Goal: Task Accomplishment & Management: Complete application form

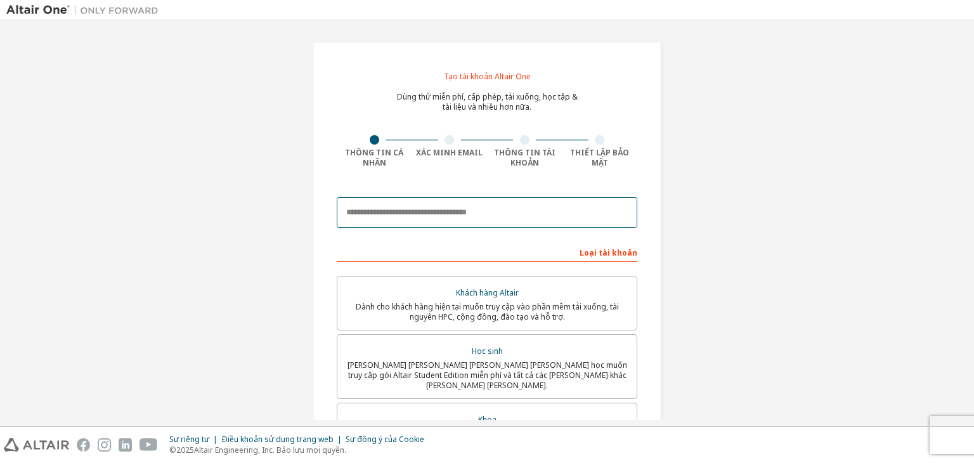
click at [463, 210] on input "email" at bounding box center [487, 212] width 300 height 30
paste input "**********"
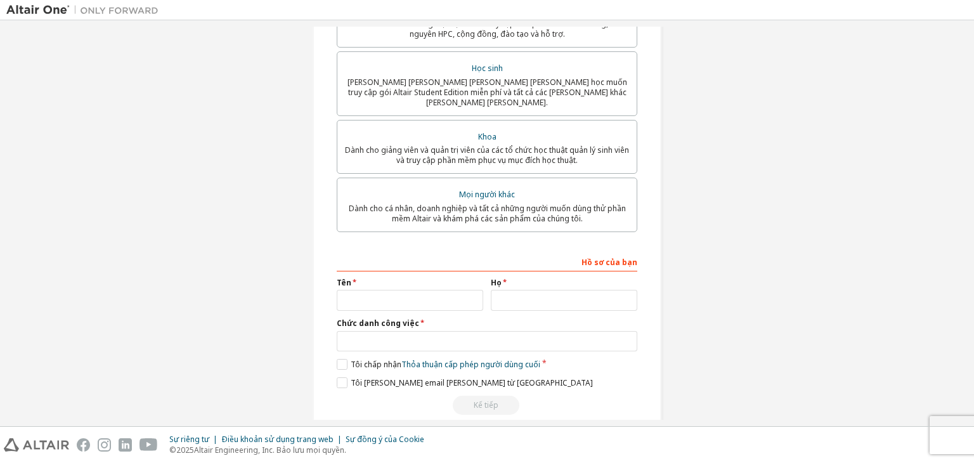
scroll to position [294, 0]
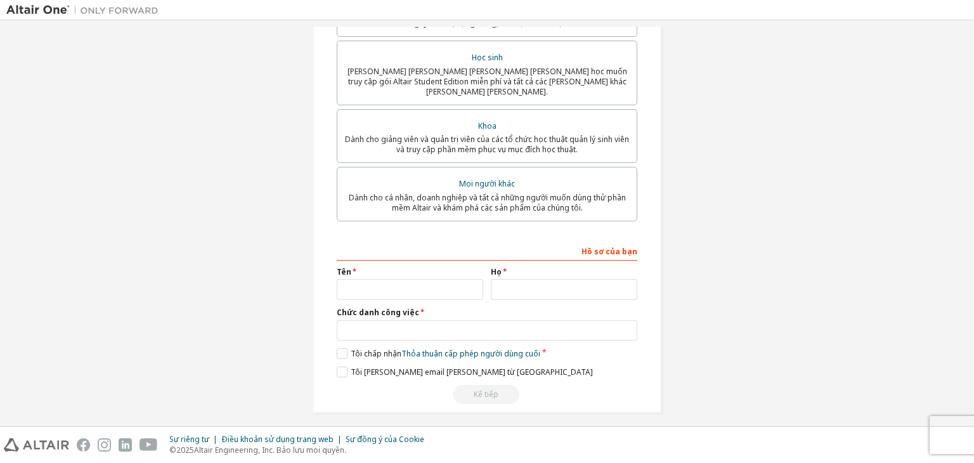
type input "**********"
click at [403, 279] on input "text" at bounding box center [410, 289] width 146 height 21
type input "***"
click at [542, 286] on input "text" at bounding box center [564, 289] width 146 height 21
type input "*"
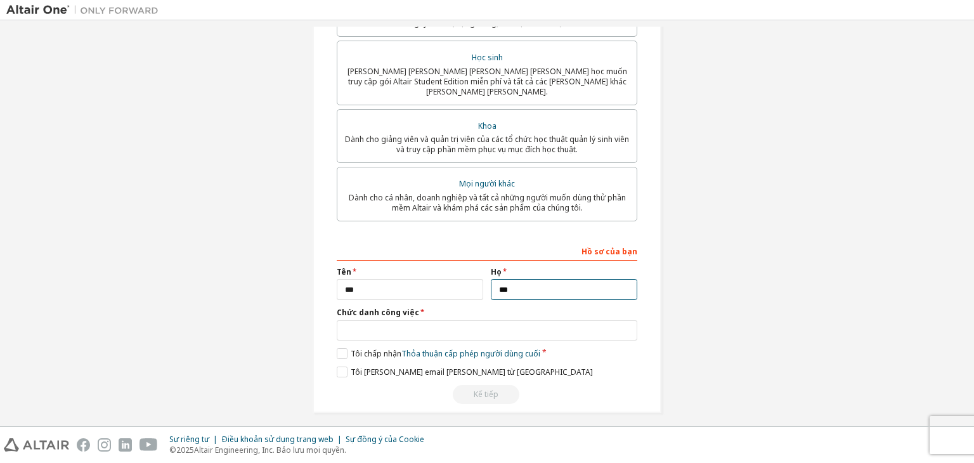
type input "***"
click at [404, 323] on input "text" at bounding box center [487, 330] width 300 height 21
type input "*"
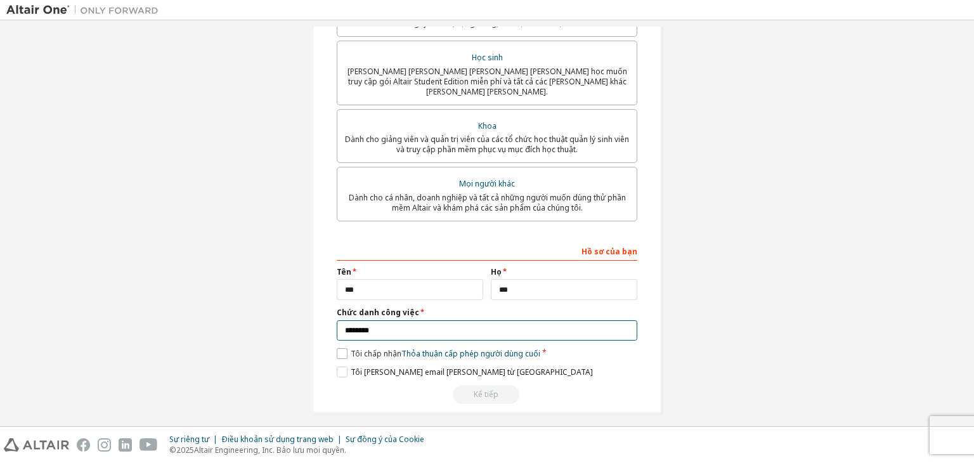
type input "********"
click at [379, 348] on font "Tôi chấp nhận" at bounding box center [376, 353] width 51 height 11
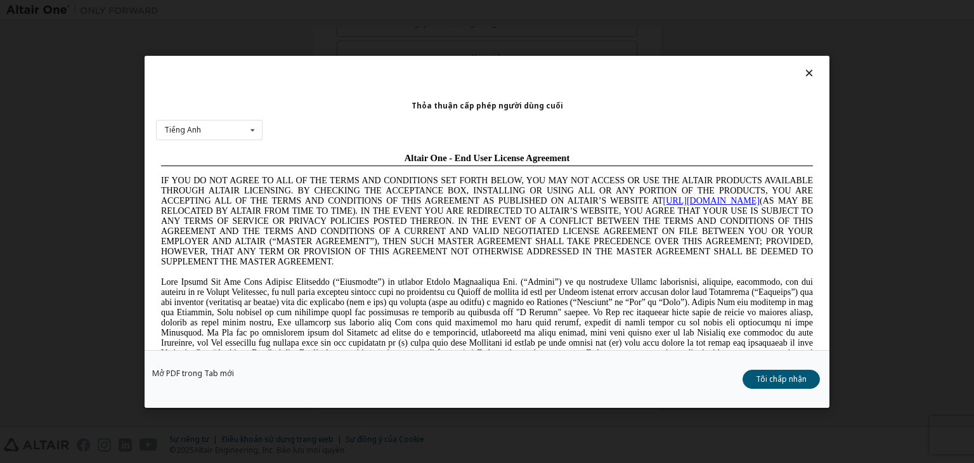
scroll to position [0, 0]
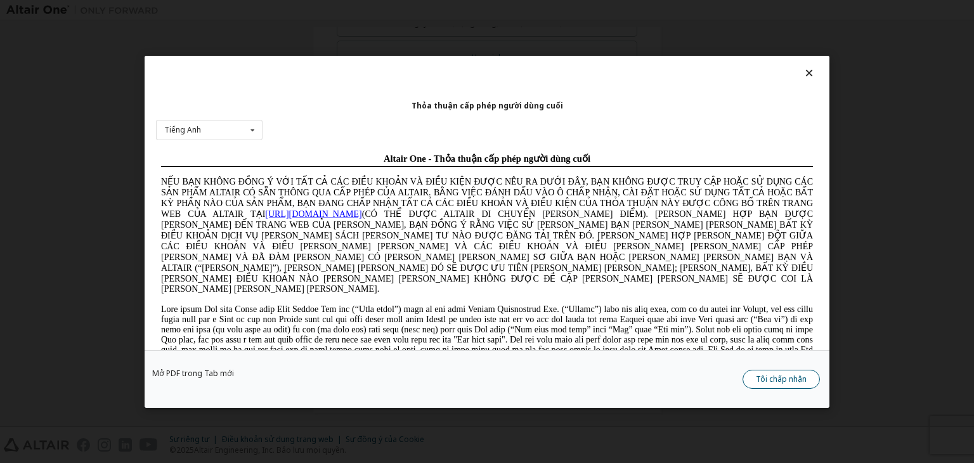
click at [773, 375] on font "Tôi chấp nhận" at bounding box center [781, 378] width 51 height 11
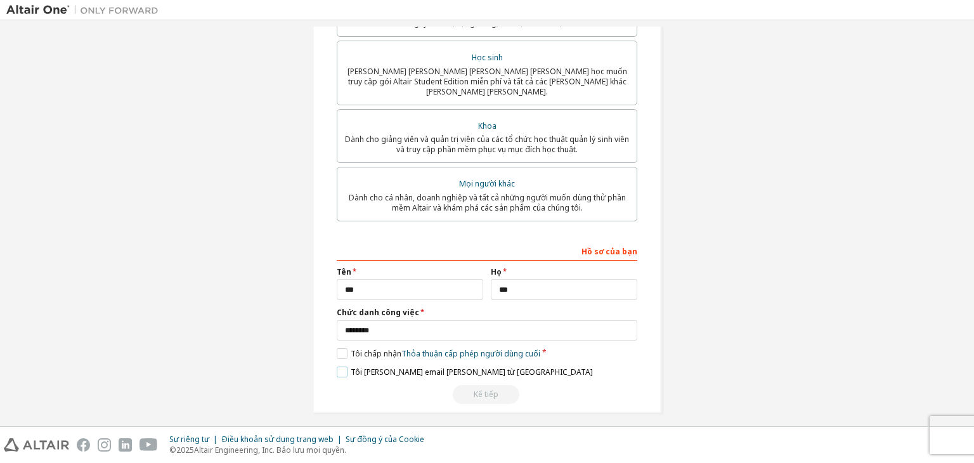
click at [434, 366] on font "Tôi [PERSON_NAME] email [PERSON_NAME] từ [GEOGRAPHIC_DATA]" at bounding box center [472, 371] width 242 height 11
drag, startPoint x: 485, startPoint y: 387, endPoint x: 494, endPoint y: 375, distance: 15.5
click at [486, 387] on div "Kế tiếp" at bounding box center [487, 394] width 300 height 19
click at [418, 286] on input "***" at bounding box center [410, 289] width 146 height 21
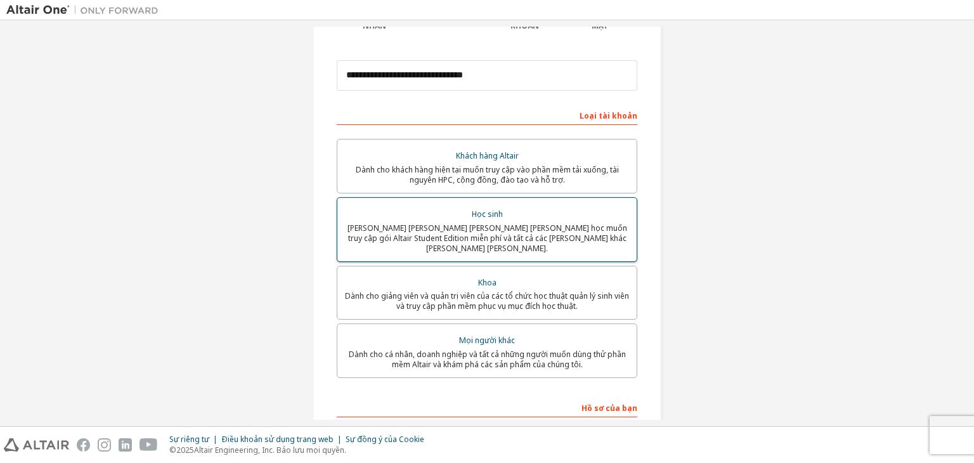
scroll to position [190, 0]
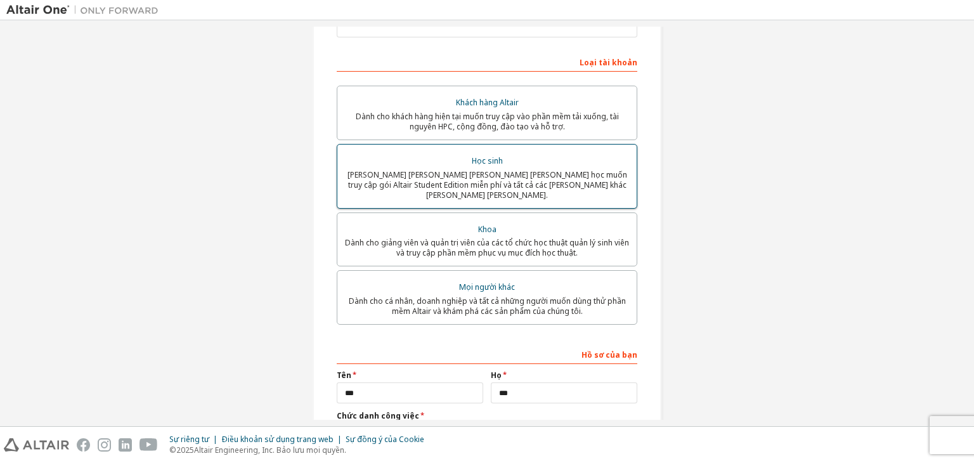
click at [467, 170] on font "[PERSON_NAME] [PERSON_NAME] [PERSON_NAME] [PERSON_NAME] học muốn truy cập gói A…" at bounding box center [487, 184] width 280 height 31
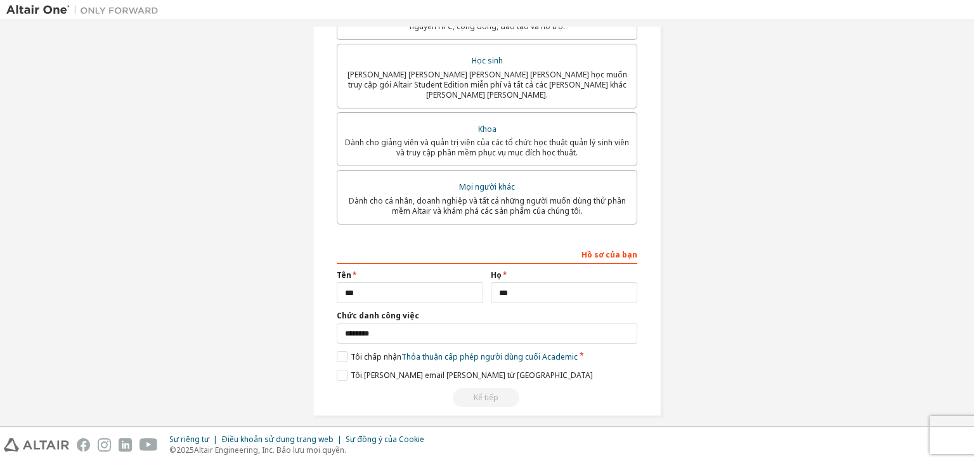
scroll to position [294, 0]
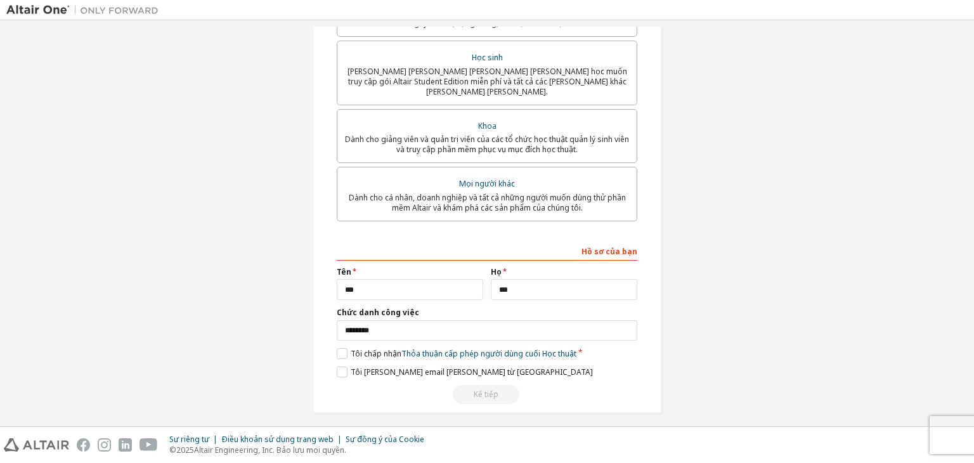
drag, startPoint x: 489, startPoint y: 385, endPoint x: 487, endPoint y: 378, distance: 7.4
click at [489, 385] on div "Kế tiếp" at bounding box center [487, 394] width 300 height 19
click at [382, 348] on font "Tôi chấp nhận" at bounding box center [376, 353] width 51 height 11
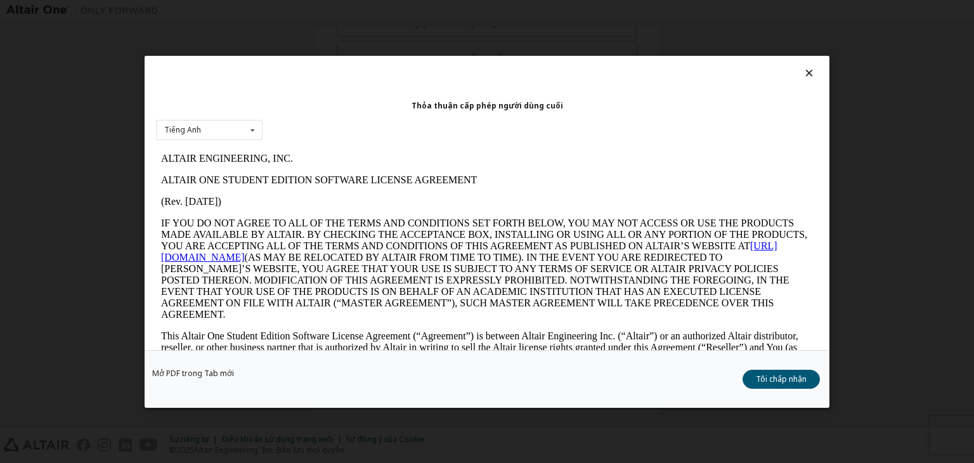
scroll to position [0, 0]
click at [768, 371] on button "Tôi chấp nhận" at bounding box center [780, 379] width 77 height 19
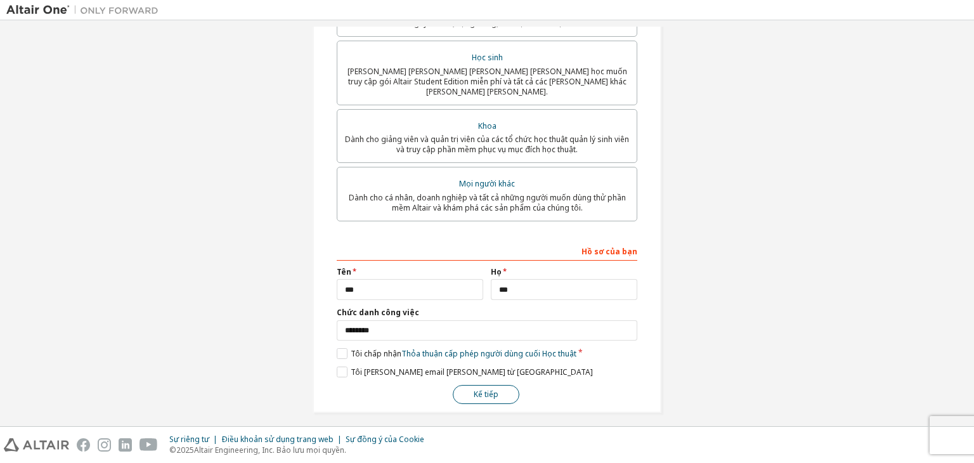
click at [491, 389] on font "Kế tiếp" at bounding box center [486, 394] width 25 height 11
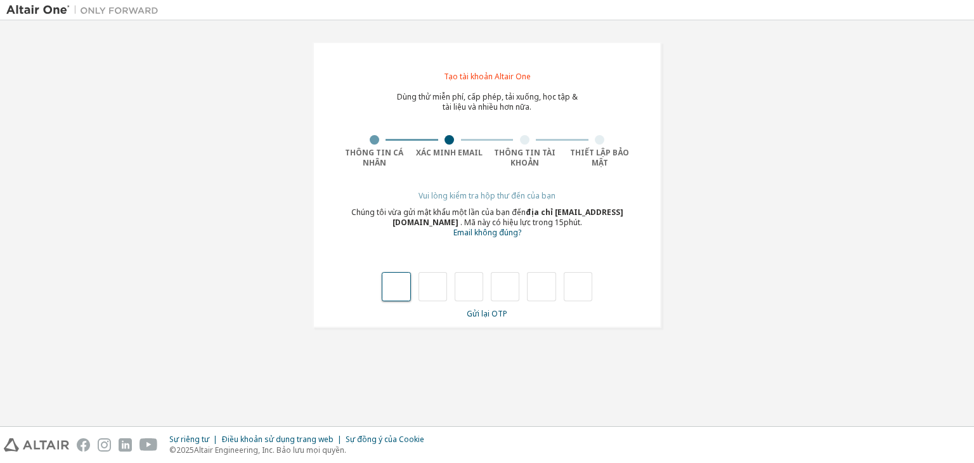
type input "*"
click at [434, 284] on input "*" at bounding box center [432, 286] width 29 height 29
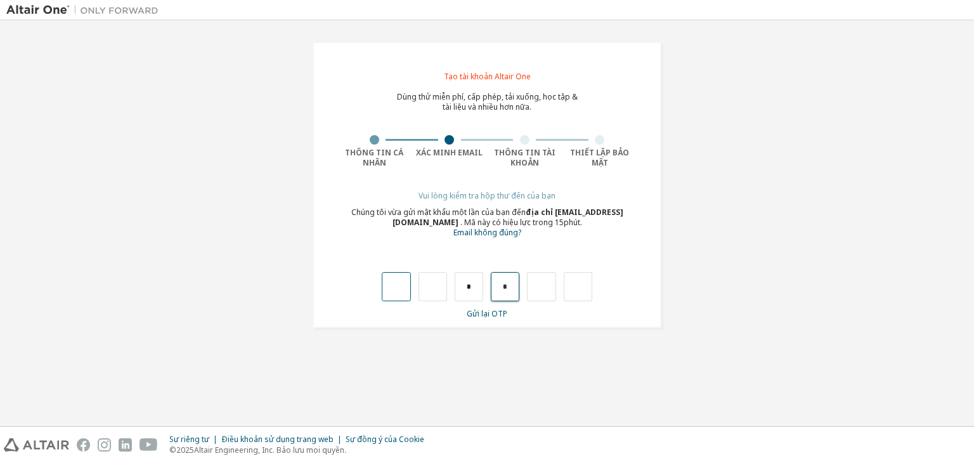
drag, startPoint x: 500, startPoint y: 285, endPoint x: 387, endPoint y: 292, distance: 113.7
click at [389, 292] on div "* *" at bounding box center [487, 286] width 210 height 29
click at [399, 290] on input "text" at bounding box center [396, 286] width 29 height 29
click at [400, 272] on input "text" at bounding box center [396, 286] width 29 height 29
click at [408, 283] on input "text" at bounding box center [396, 286] width 29 height 29
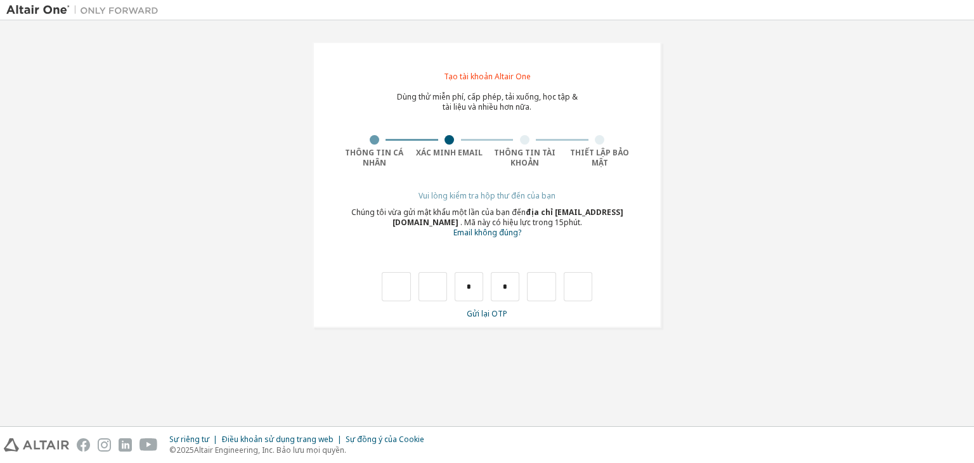
type input "*"
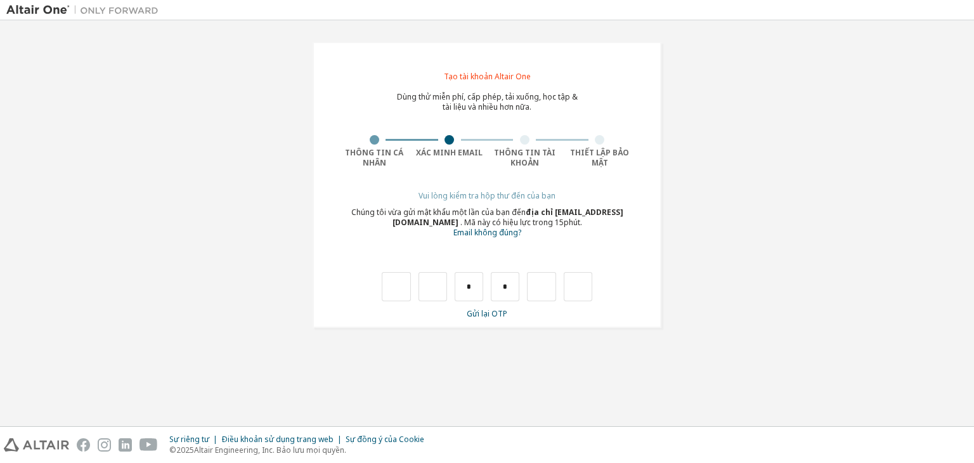
type input "*"
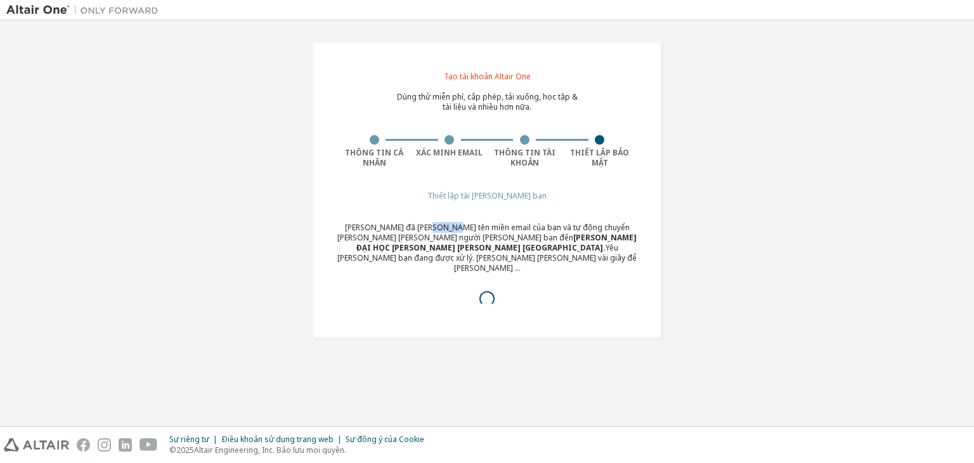
click at [453, 221] on div "Thiết lập tài [PERSON_NAME] bạn [PERSON_NAME] đã [PERSON_NAME] tên miền email c…" at bounding box center [487, 260] width 300 height 138
click at [451, 222] on font "[PERSON_NAME] đã [PERSON_NAME] tên miền email của bạn và tự động chuyển [PERSON…" at bounding box center [483, 232] width 292 height 21
